Goal: Task Accomplishment & Management: Complete application form

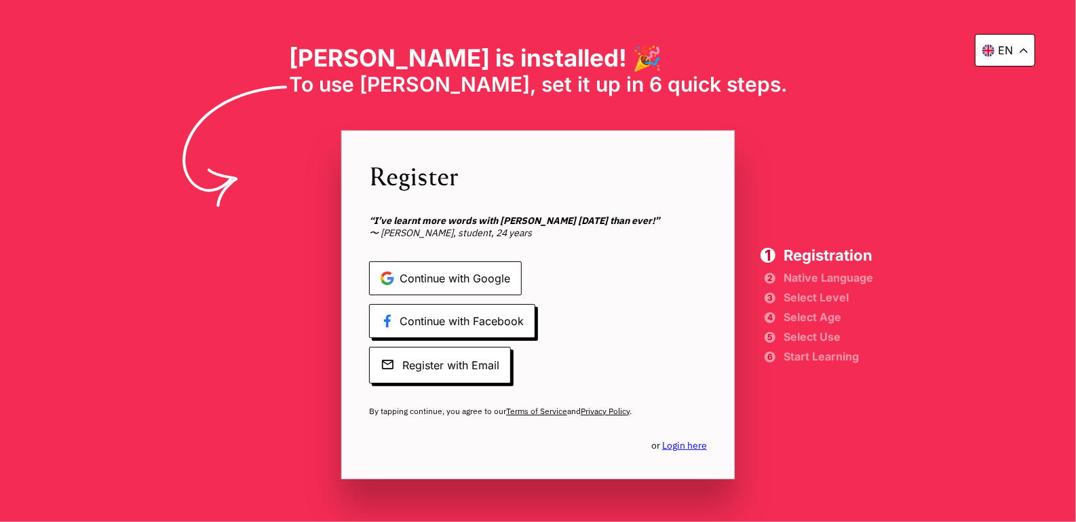
click at [456, 287] on span "Continue with Google" at bounding box center [445, 278] width 153 height 34
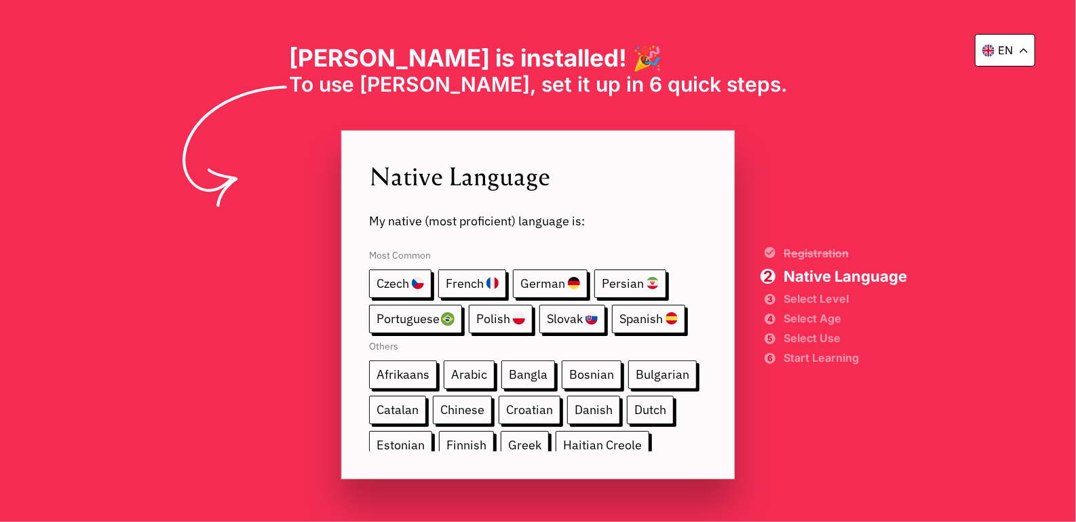
click at [568, 216] on span "My native (most proficient) language is:" at bounding box center [538, 211] width 338 height 36
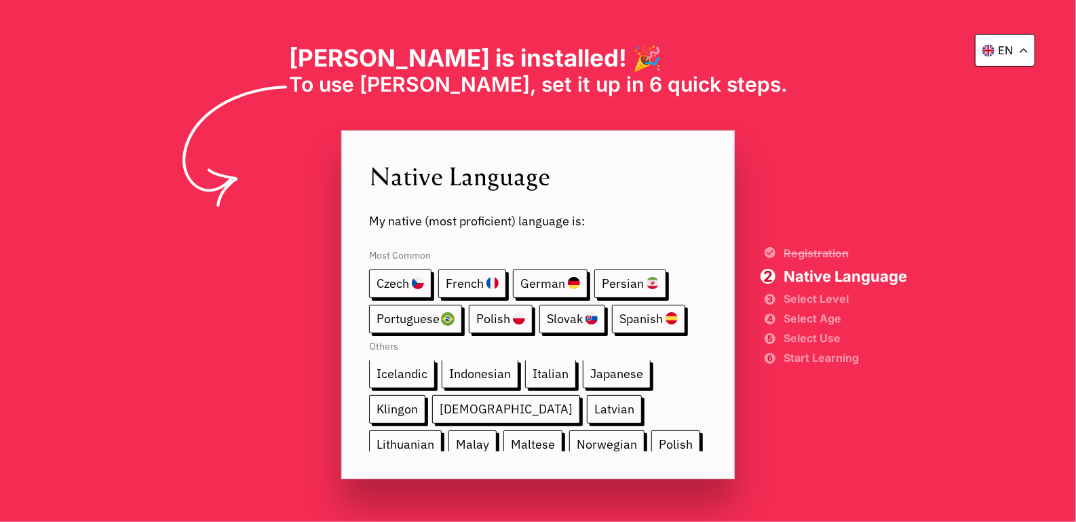
scroll to position [144, 0]
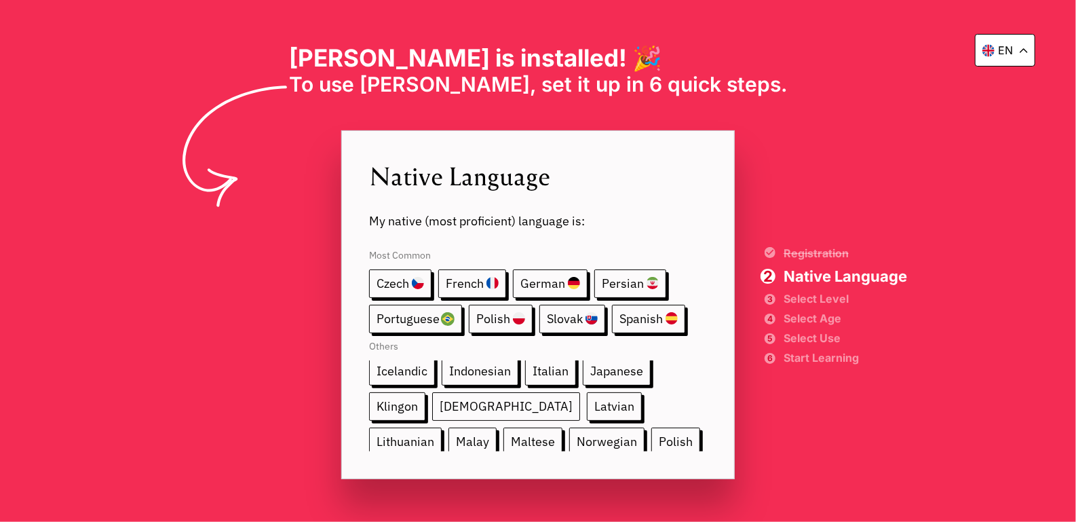
click at [467, 404] on span "[DEMOGRAPHIC_DATA]" at bounding box center [506, 406] width 148 height 28
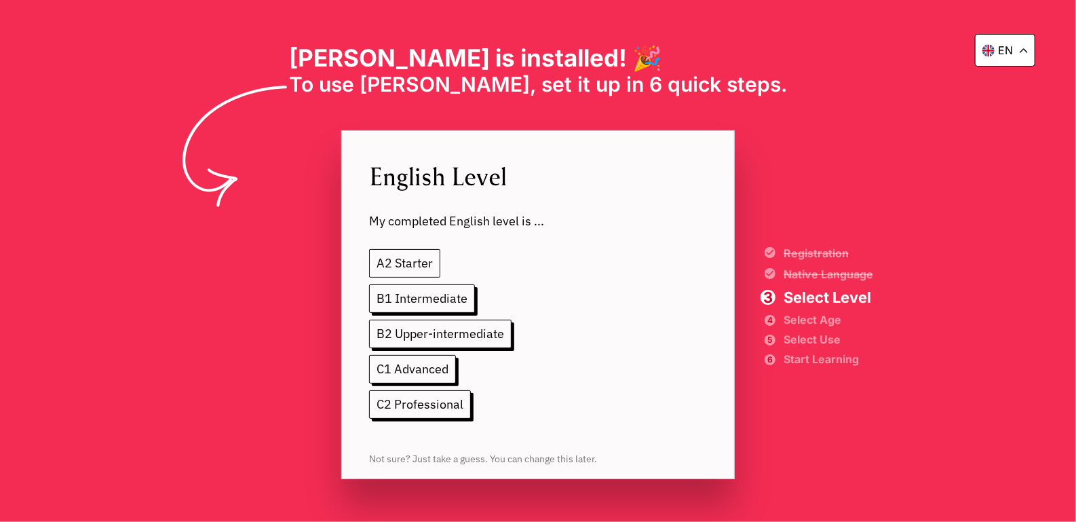
click at [402, 271] on span "A2 Starter" at bounding box center [404, 263] width 71 height 28
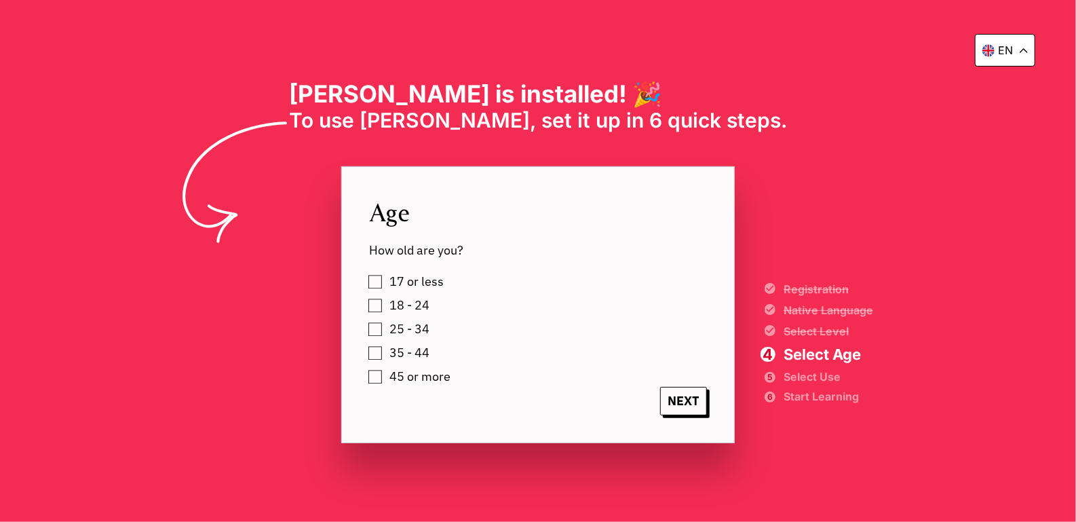
click at [392, 329] on span "25 - 34" at bounding box center [409, 329] width 40 height 14
click at [671, 405] on span "NEXT" at bounding box center [683, 401] width 47 height 28
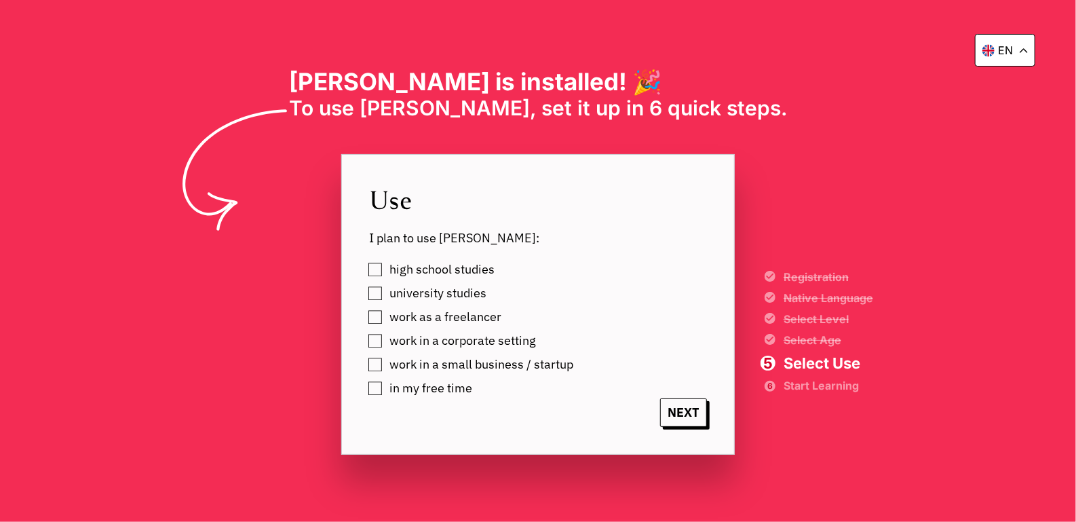
click at [470, 296] on span "university studies" at bounding box center [437, 293] width 97 height 14
click at [470, 316] on span "work as a freelancer" at bounding box center [445, 317] width 112 height 14
click at [446, 387] on span "in my free time" at bounding box center [430, 388] width 83 height 14
click at [676, 426] on span "NEXT" at bounding box center [683, 412] width 47 height 28
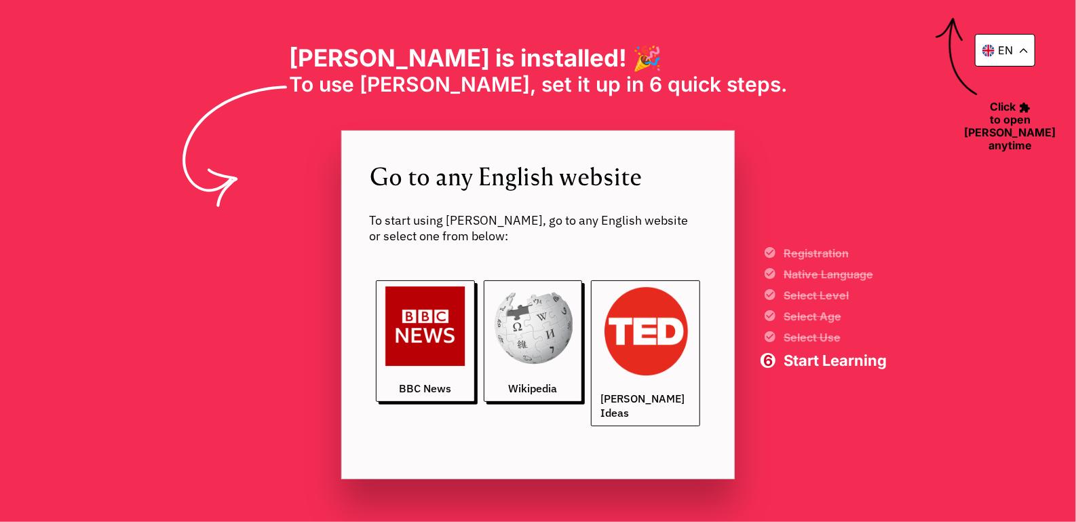
click at [663, 399] on link "[PERSON_NAME] Ideas" at bounding box center [645, 353] width 109 height 146
